Goal: Transaction & Acquisition: Purchase product/service

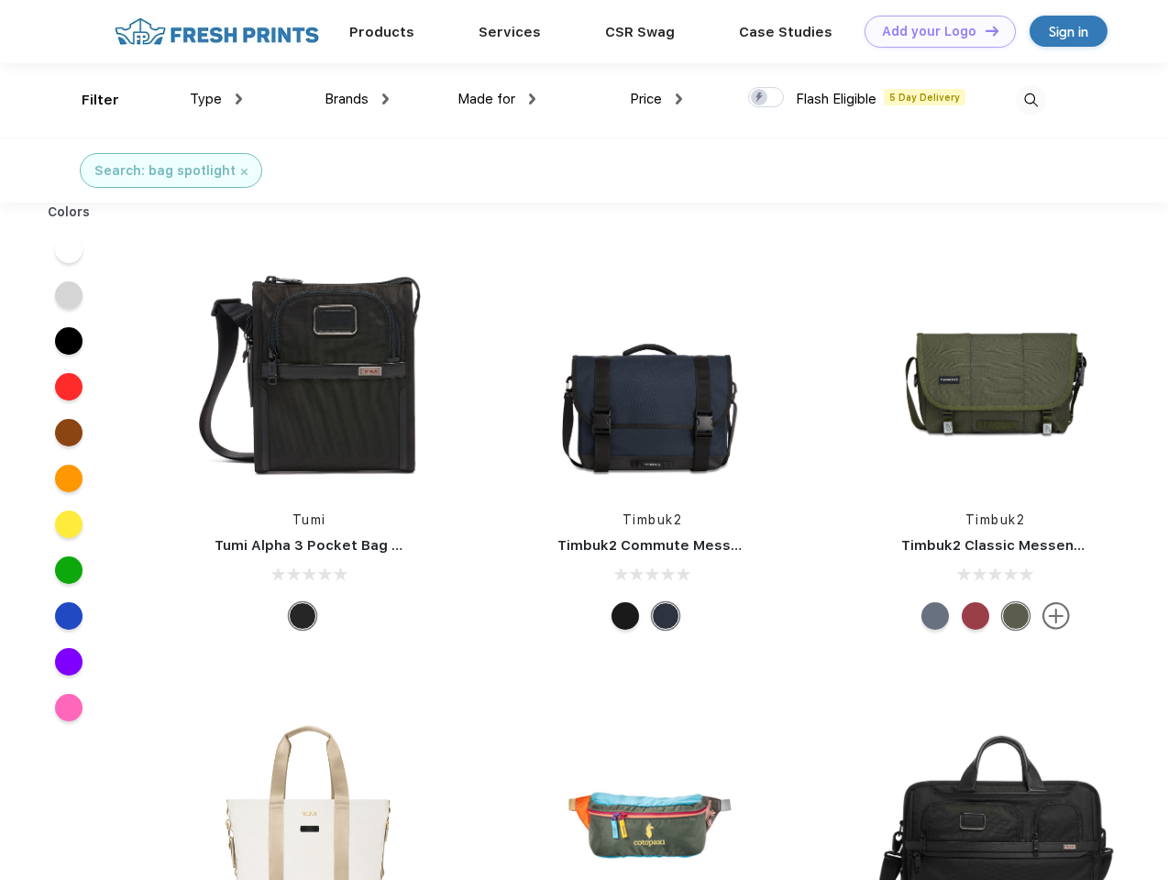
click at [933, 31] on link "Add your Logo Design Tool" at bounding box center [940, 32] width 151 height 32
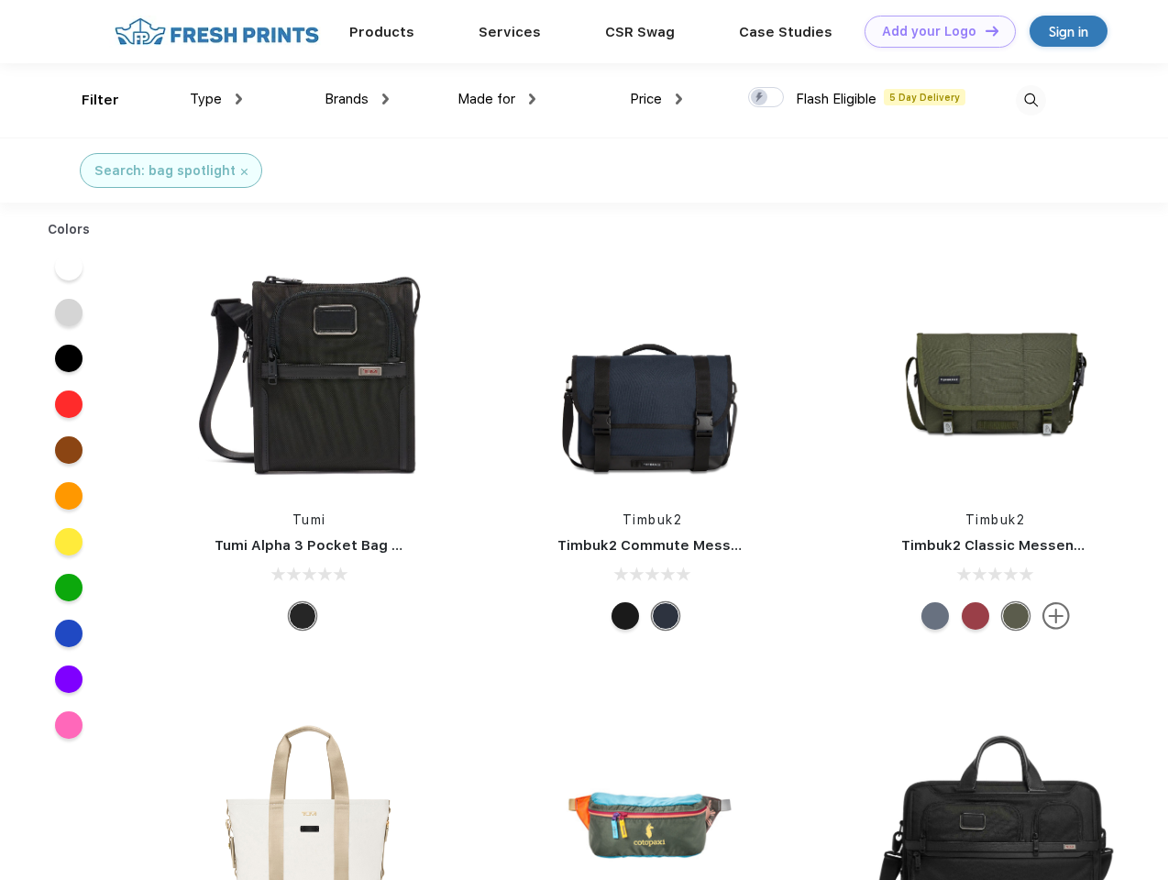
click at [0, 0] on div "Design Tool" at bounding box center [0, 0] width 0 height 0
click at [984, 30] on link "Add your Logo Design Tool" at bounding box center [940, 32] width 151 height 32
click at [88, 100] on div "Filter" at bounding box center [101, 100] width 38 height 21
click at [216, 99] on span "Type" at bounding box center [206, 99] width 32 height 17
click at [357, 99] on span "Brands" at bounding box center [347, 99] width 44 height 17
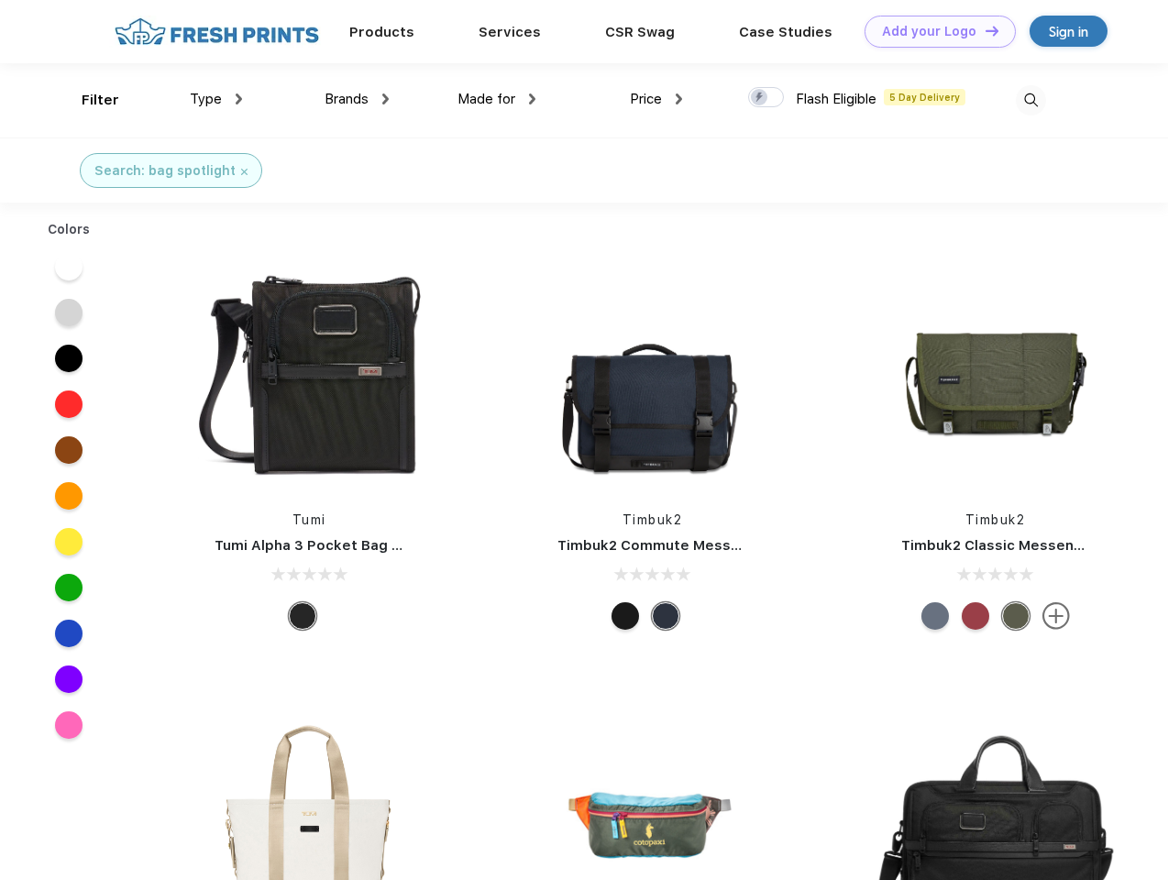
click at [497, 99] on span "Made for" at bounding box center [486, 99] width 58 height 17
click at [656, 99] on span "Price" at bounding box center [646, 99] width 32 height 17
click at [766, 98] on div at bounding box center [766, 97] width 36 height 20
click at [760, 98] on input "checkbox" at bounding box center [754, 92] width 12 height 12
click at [1030, 100] on img at bounding box center [1031, 100] width 30 height 30
